Goal: Information Seeking & Learning: Learn about a topic

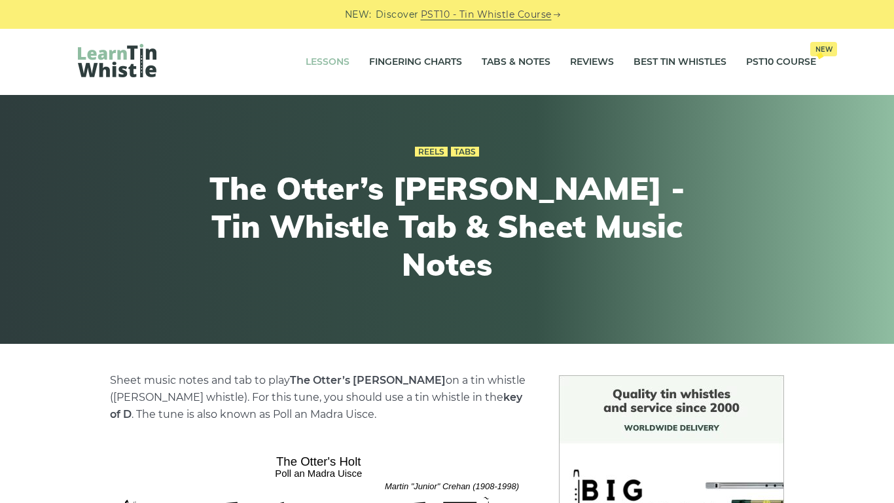
click at [312, 62] on link "Lessons" at bounding box center [328, 62] width 44 height 33
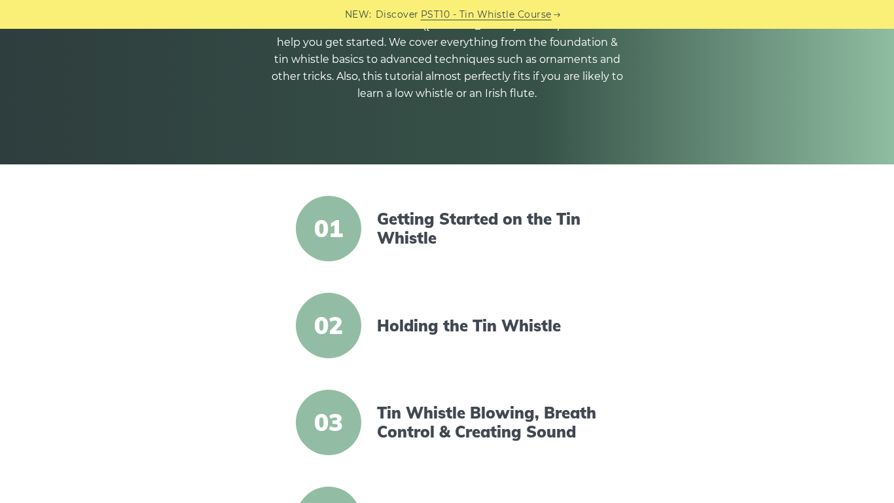
scroll to position [190, 0]
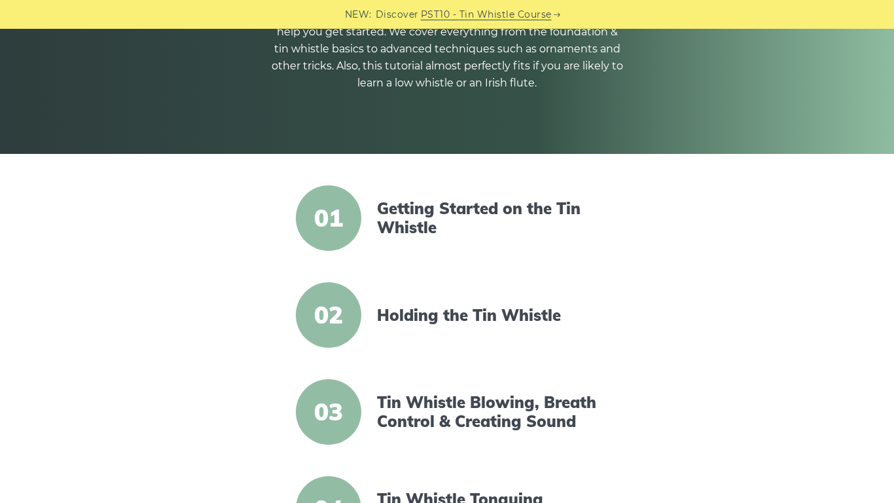
click at [317, 229] on span "01" at bounding box center [328, 217] width 65 height 65
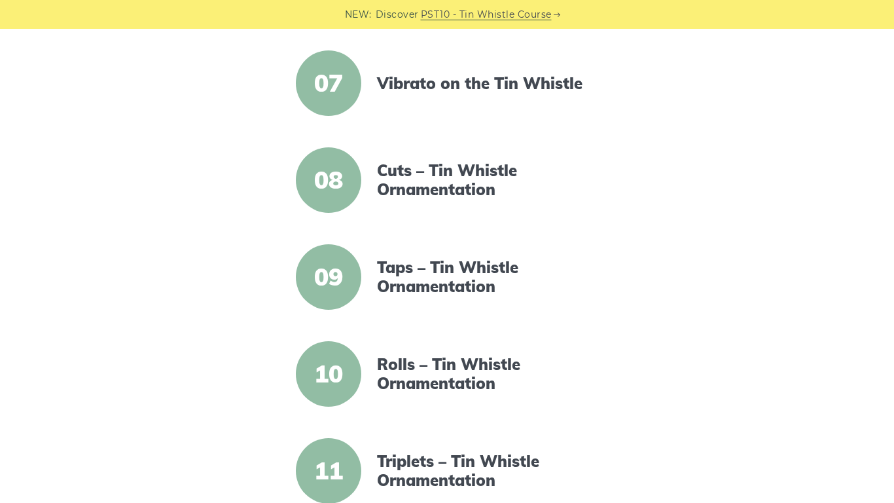
scroll to position [907, 0]
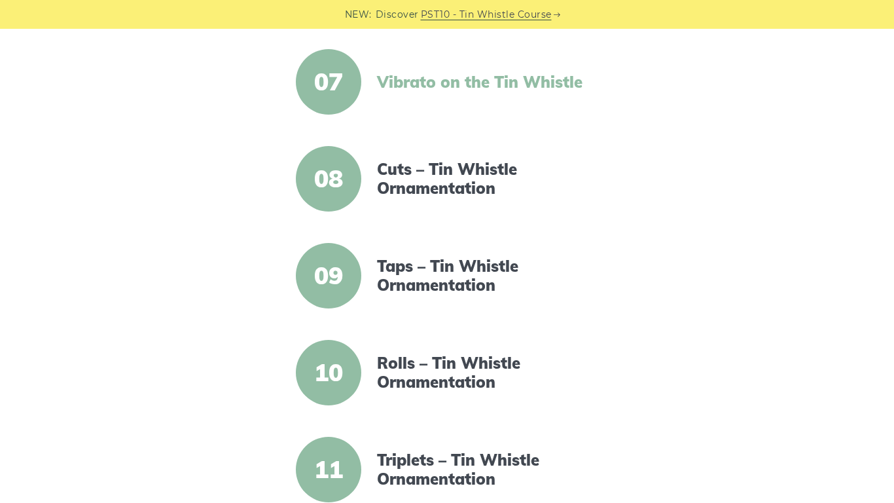
click at [414, 84] on link "Vibrato on the Tin Whistle" at bounding box center [489, 82] width 225 height 19
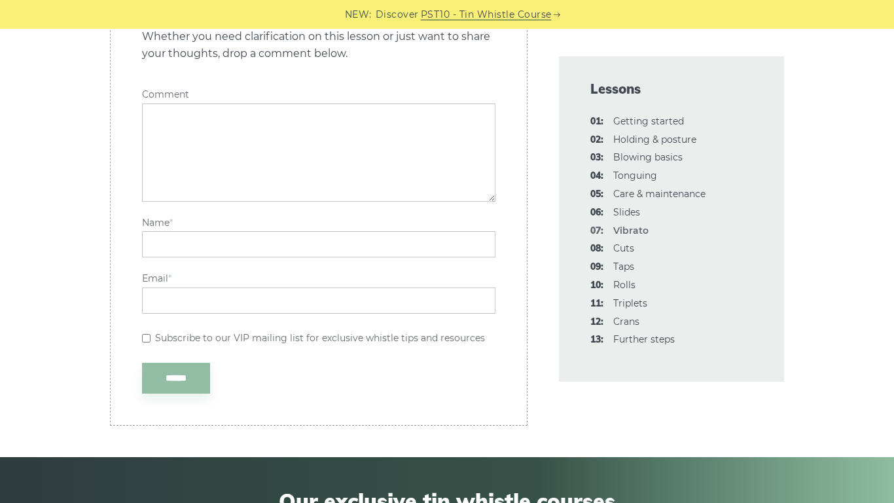
scroll to position [4199, 0]
click at [620, 249] on link "08: Cuts" at bounding box center [623, 247] width 21 height 12
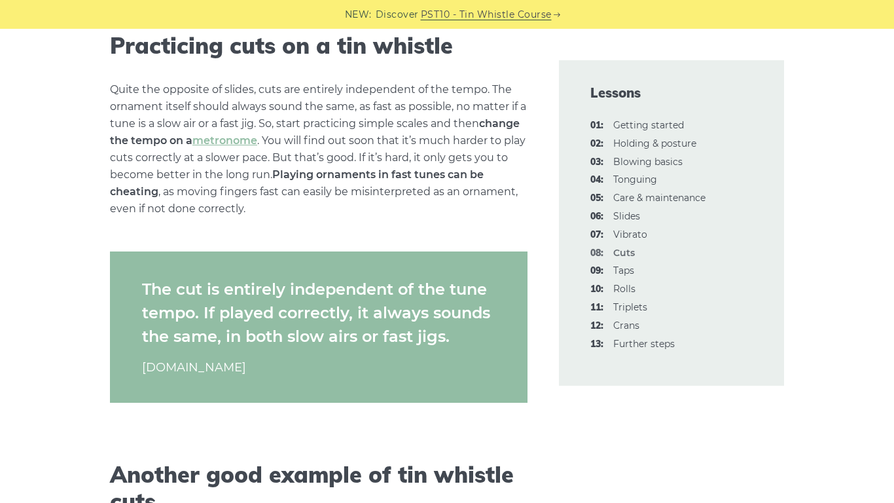
scroll to position [3317, 0]
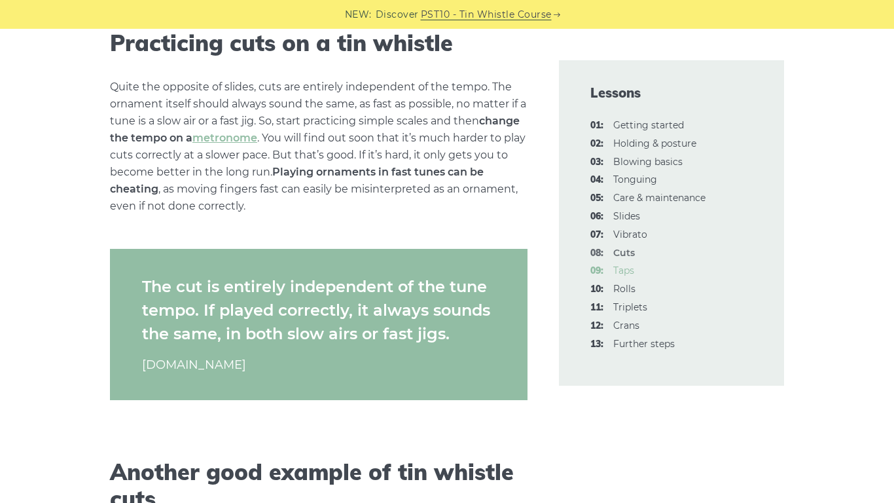
click at [628, 268] on link "09: Taps" at bounding box center [623, 270] width 21 height 12
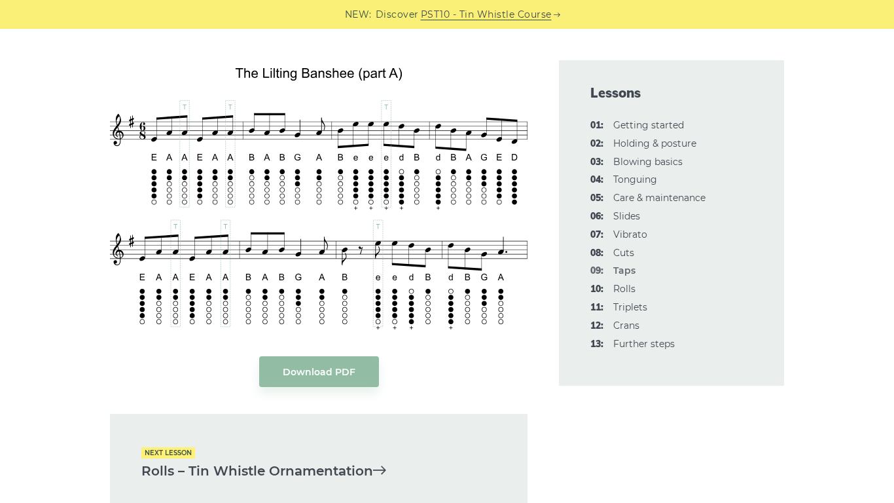
scroll to position [3046, 0]
click at [597, 287] on span "10:" at bounding box center [596, 289] width 13 height 16
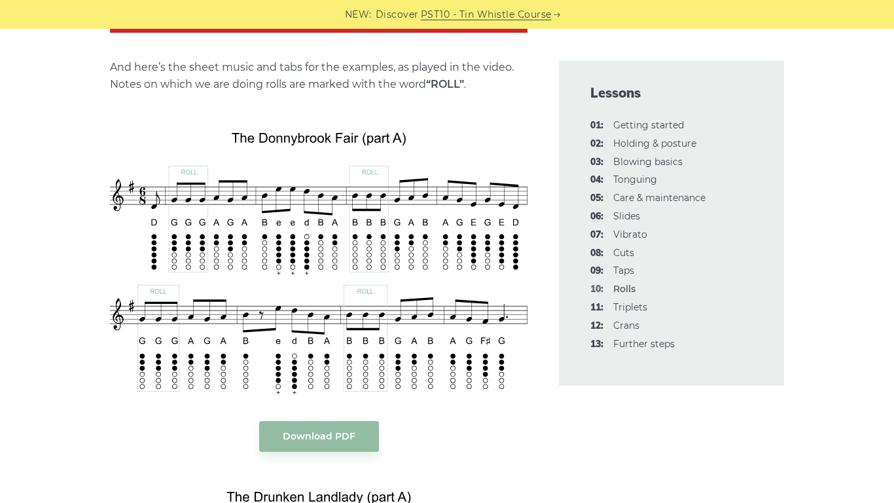
scroll to position [2168, 0]
click at [628, 255] on link "08: Cuts" at bounding box center [623, 253] width 21 height 12
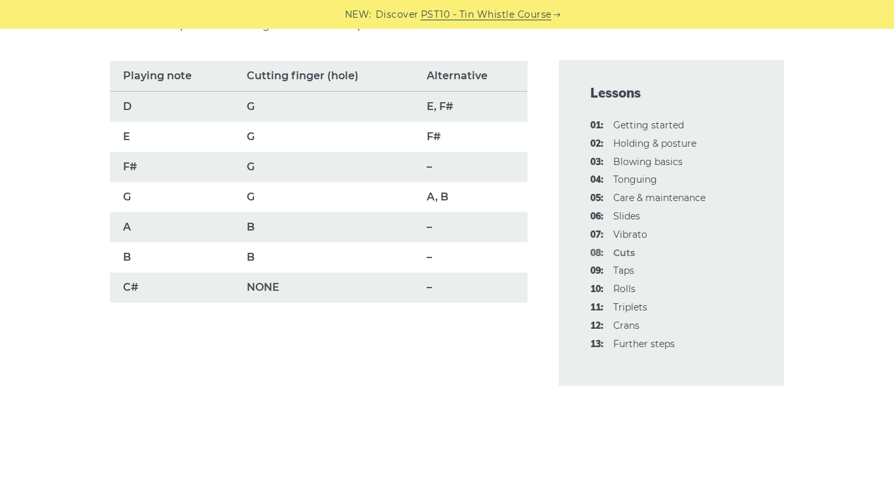
scroll to position [986, 0]
click at [606, 292] on li "10: Rolls" at bounding box center [671, 289] width 162 height 16
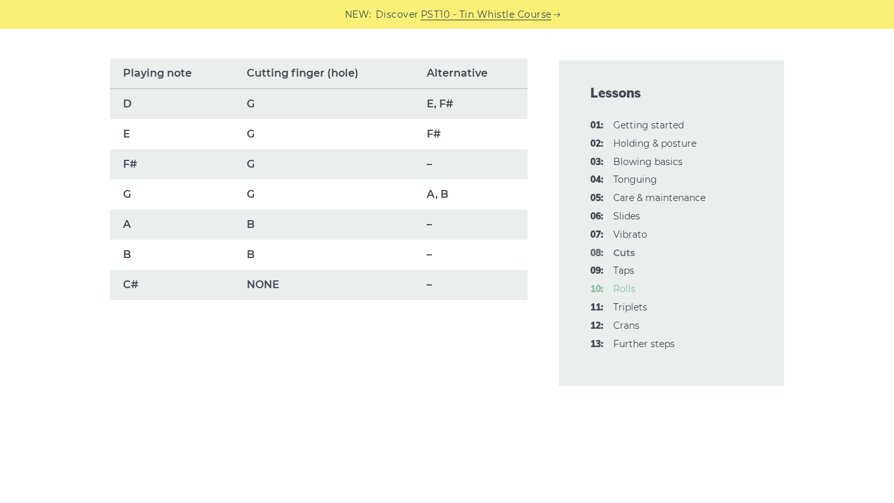
click at [620, 289] on link "10: Rolls" at bounding box center [624, 289] width 22 height 12
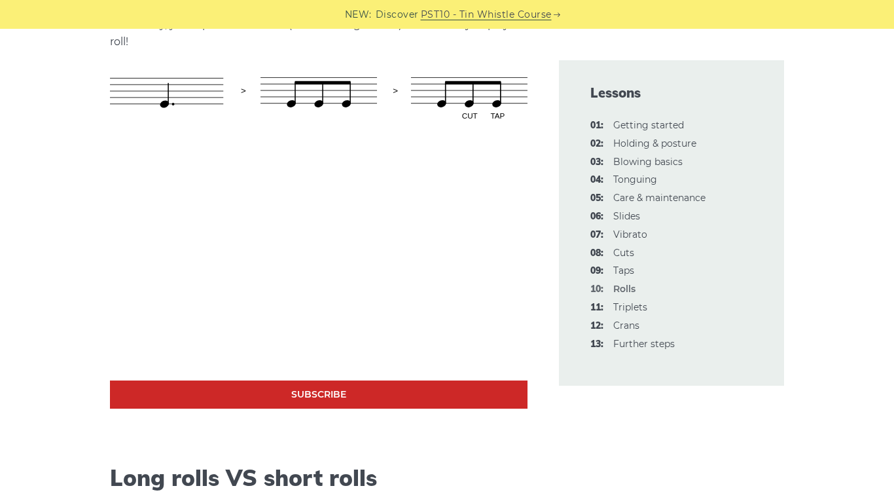
scroll to position [777, 0]
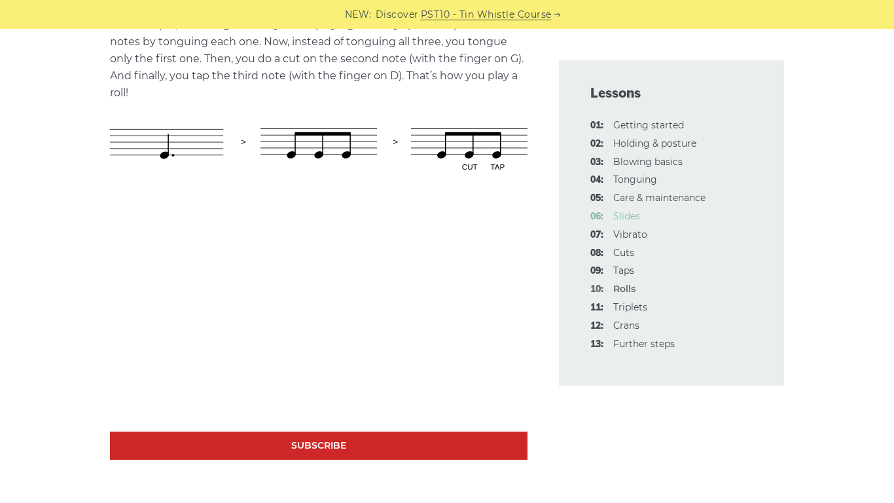
click at [626, 214] on link "06: Slides" at bounding box center [626, 216] width 27 height 12
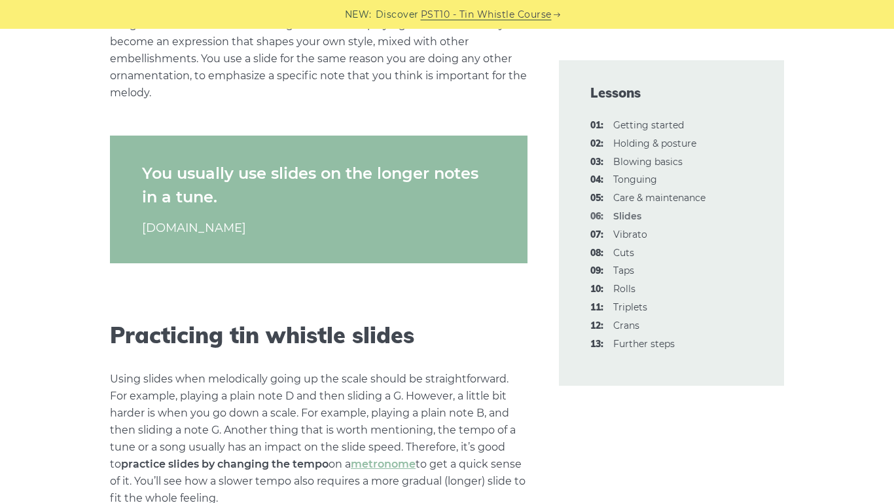
scroll to position [2122, 0]
